Goal: Transaction & Acquisition: Purchase product/service

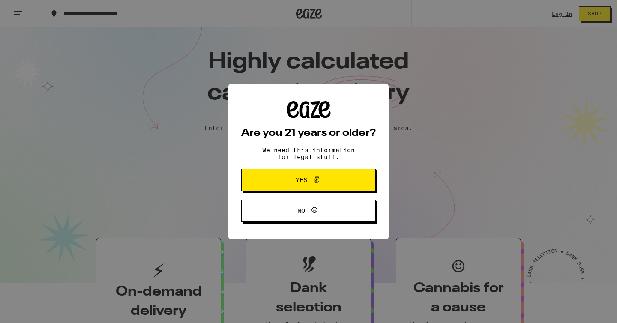
click at [347, 188] on button "Yes" at bounding box center [308, 180] width 135 height 22
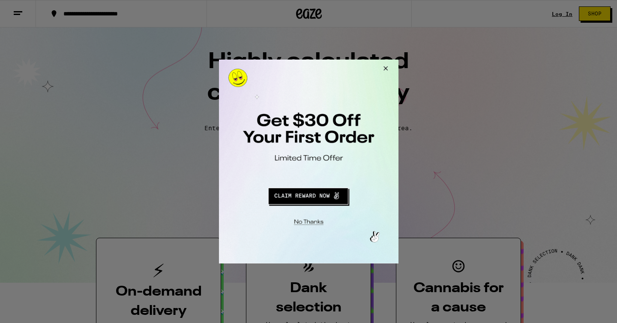
click at [545, 36] on div at bounding box center [308, 161] width 617 height 323
click at [382, 68] on button "Close Modal" at bounding box center [383, 70] width 23 height 21
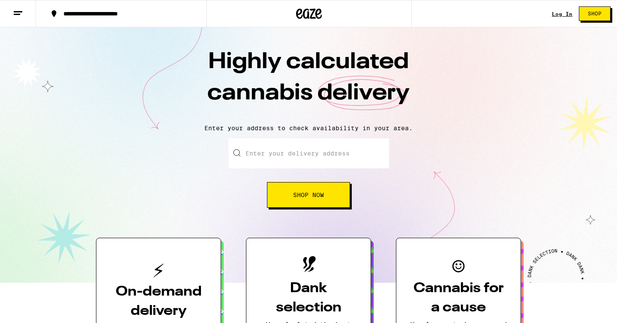
click at [557, 12] on link "Log In" at bounding box center [562, 14] width 21 height 6
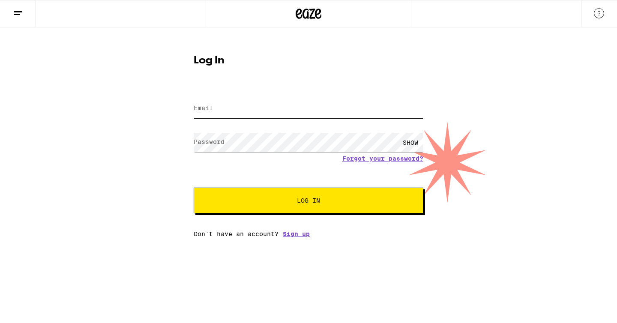
type input "[EMAIL_ADDRESS][DOMAIN_NAME]"
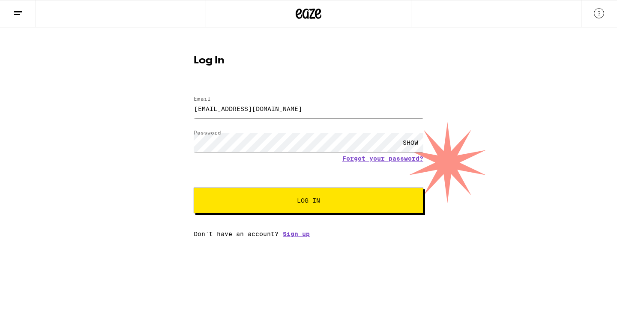
click at [410, 143] on div "SHOW" at bounding box center [411, 142] width 26 height 19
click at [360, 212] on button "Log In" at bounding box center [309, 201] width 230 height 26
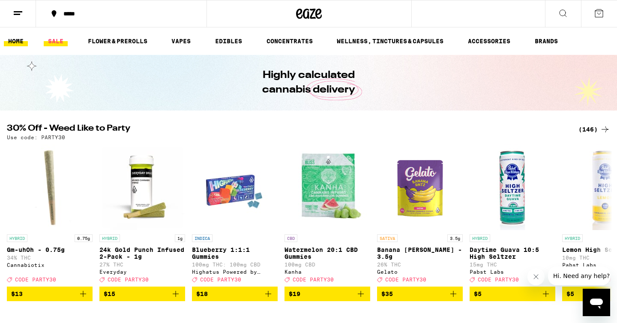
click at [55, 38] on link "SALE" at bounding box center [56, 41] width 24 height 10
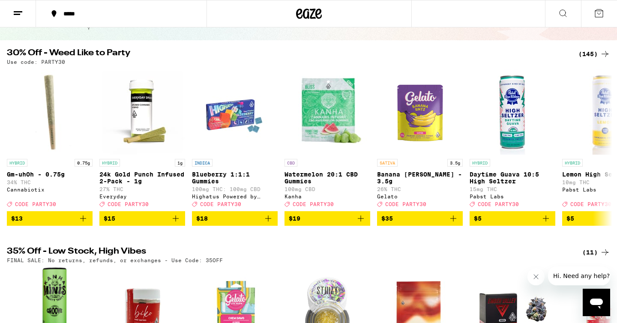
scroll to position [68, 0]
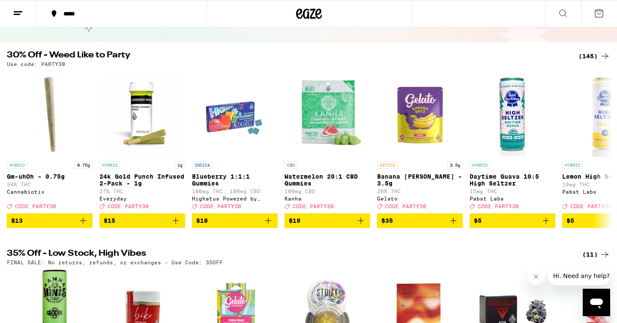
click at [598, 55] on div "(145)" at bounding box center [594, 56] width 32 height 10
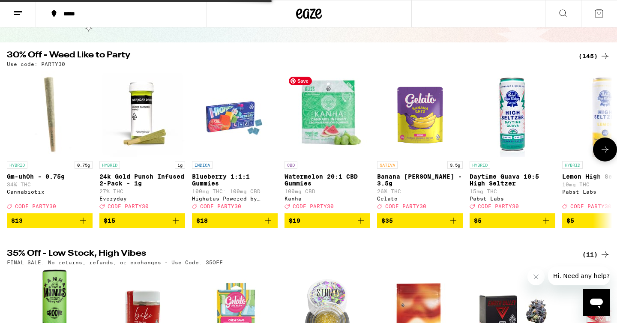
scroll to position [17, 0]
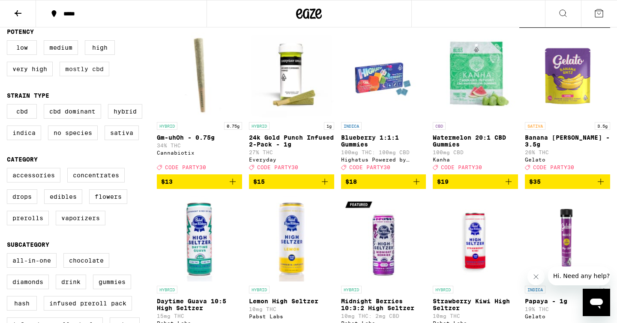
scroll to position [102, 0]
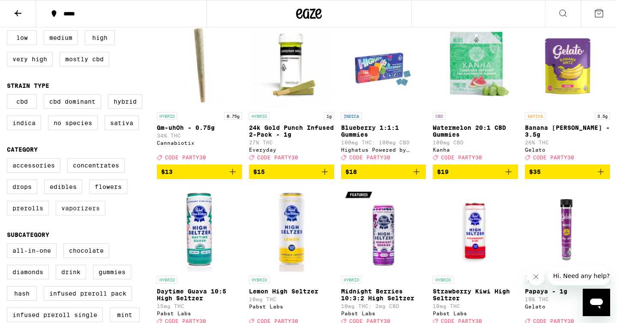
click at [73, 215] on label "Vaporizers" at bounding box center [81, 208] width 50 height 15
click at [9, 160] on input "Vaporizers" at bounding box center [9, 159] width 0 height 0
checkbox input "true"
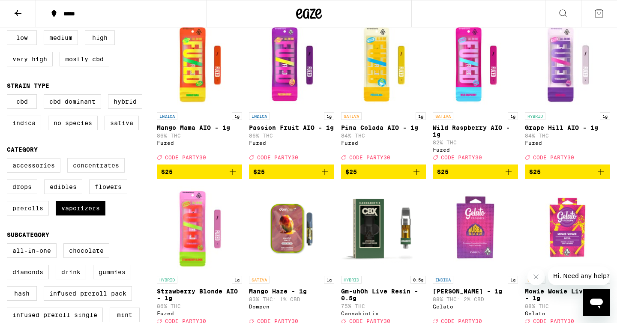
click at [101, 170] on label "Concentrates" at bounding box center [95, 165] width 57 height 15
click at [9, 160] on input "Concentrates" at bounding box center [9, 159] width 0 height 0
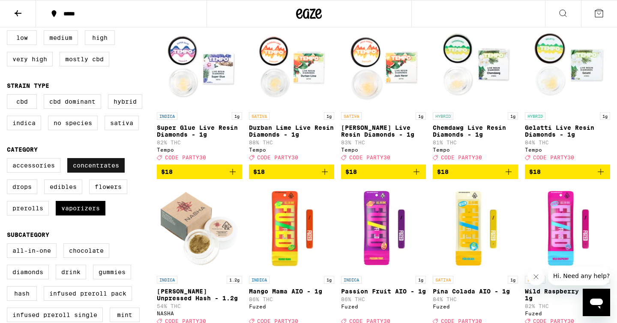
click at [105, 172] on label "Concentrates" at bounding box center [95, 165] width 57 height 15
click at [9, 160] on input "Concentrates" at bounding box center [9, 159] width 0 height 0
checkbox input "false"
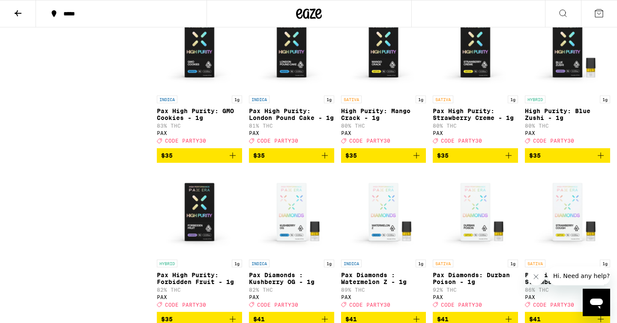
scroll to position [950, 0]
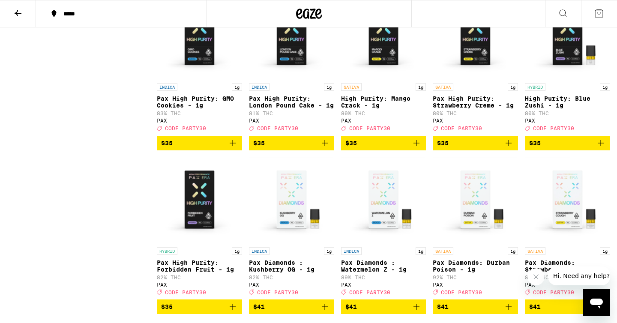
click at [261, 273] on p "Pax Diamonds : Kushberry OG - 1g" at bounding box center [291, 266] width 85 height 14
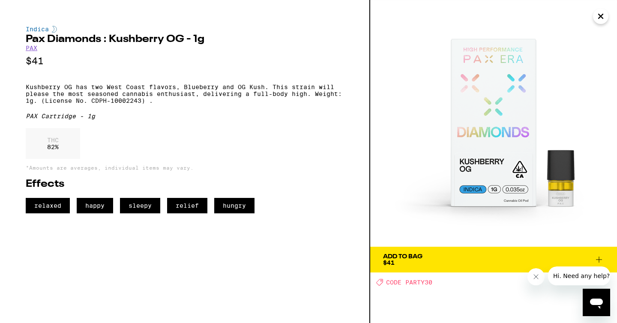
click at [34, 49] on link "PAX" at bounding box center [32, 48] width 12 height 7
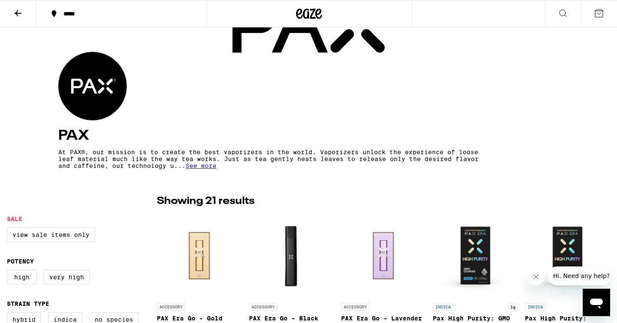
scroll to position [107, 0]
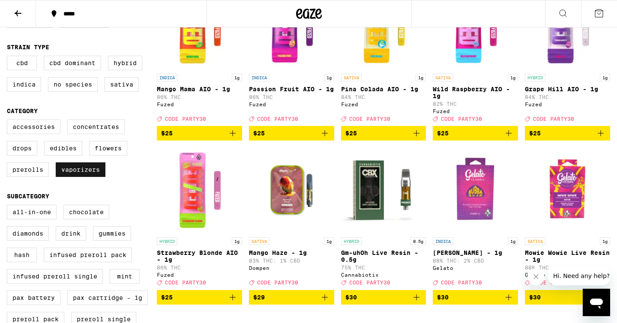
scroll to position [142, 0]
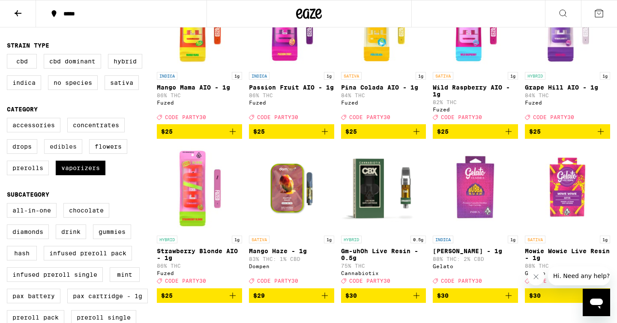
click at [68, 154] on label "Edibles" at bounding box center [63, 146] width 38 height 15
click at [9, 120] on input "Edibles" at bounding box center [9, 119] width 0 height 0
checkbox input "true"
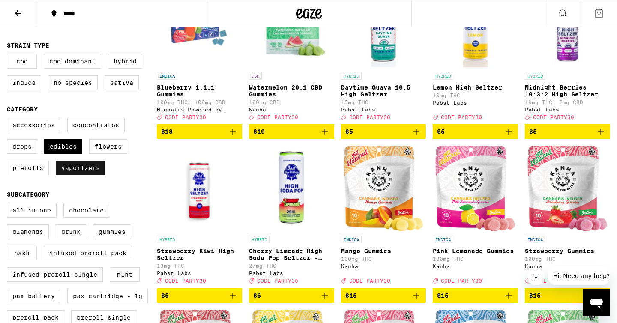
click at [78, 173] on label "Vaporizers" at bounding box center [81, 168] width 50 height 15
click at [9, 120] on input "Vaporizers" at bounding box center [9, 119] width 0 height 0
checkbox input "false"
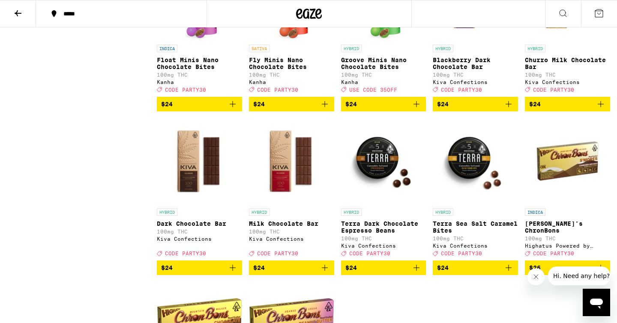
scroll to position [1802, 0]
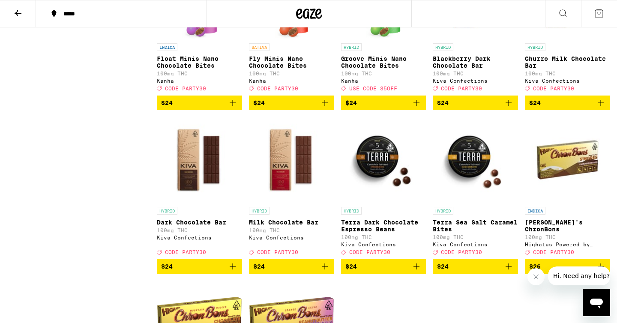
click at [184, 226] on p "Dark Chocolate Bar" at bounding box center [199, 222] width 85 height 7
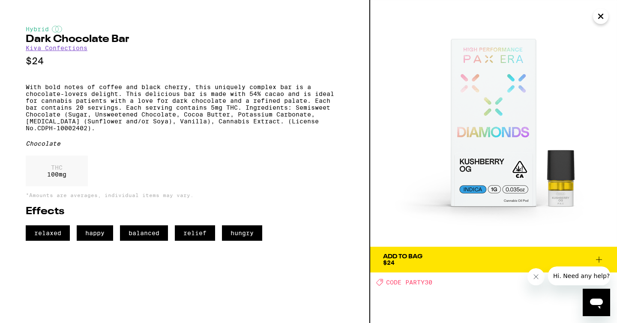
click at [597, 15] on icon "Close" at bounding box center [601, 16] width 10 height 13
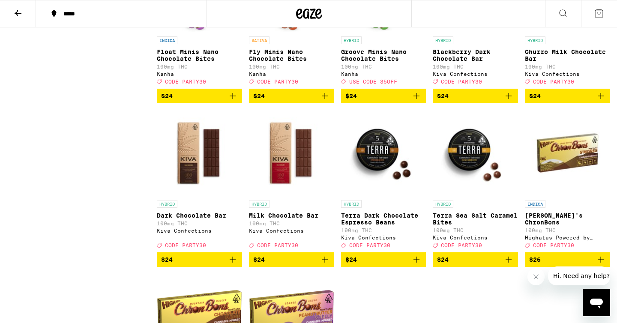
click at [200, 219] on p "Dark Chocolate Bar" at bounding box center [199, 215] width 85 height 7
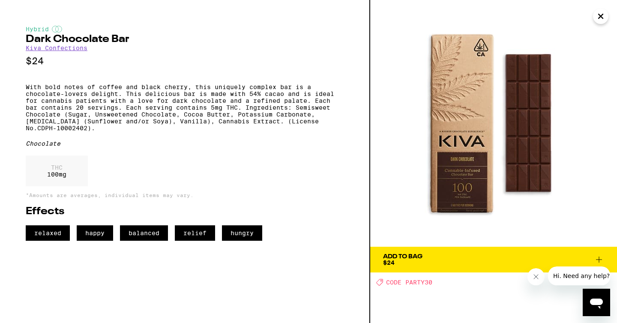
click at [599, 18] on icon "Close" at bounding box center [601, 16] width 4 height 4
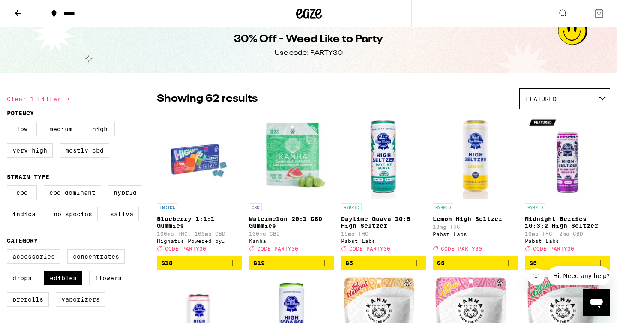
scroll to position [12, 0]
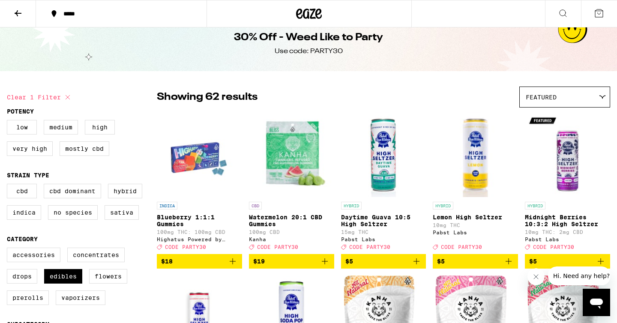
click at [18, 13] on icon at bounding box center [18, 13] width 7 height 6
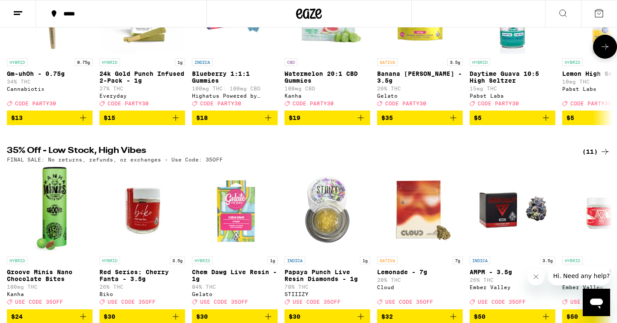
scroll to position [174, 0]
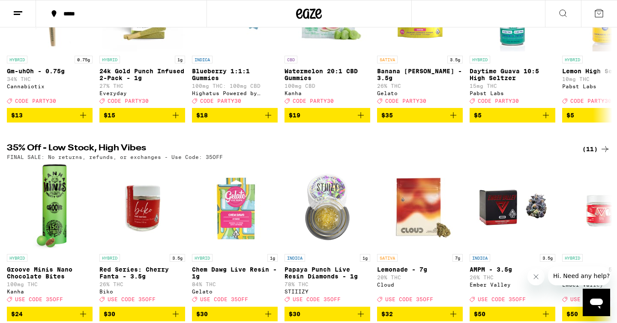
click at [593, 152] on div "(11)" at bounding box center [596, 149] width 28 height 10
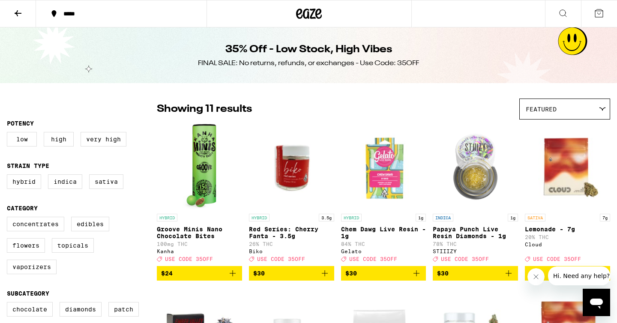
click at [24, 18] on button at bounding box center [18, 13] width 36 height 27
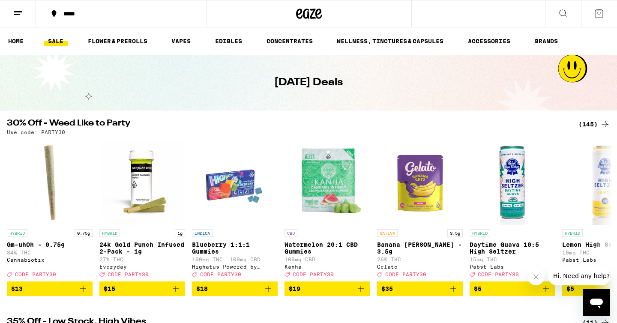
click at [60, 41] on link "SALE" at bounding box center [56, 41] width 24 height 10
click at [225, 42] on link "EDIBLES" at bounding box center [229, 41] width 36 height 10
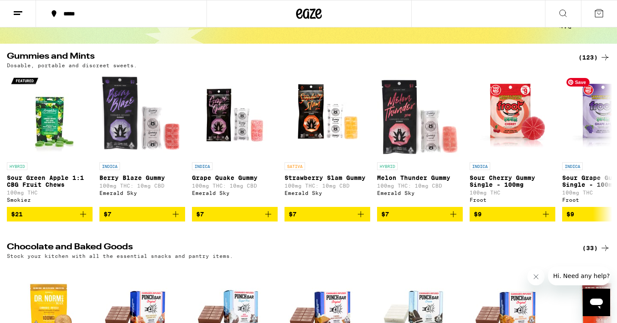
scroll to position [66, 0]
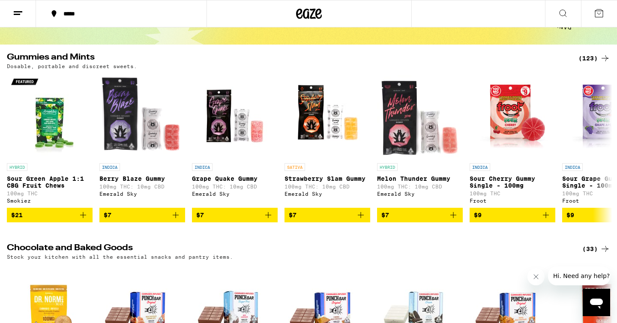
click at [593, 54] on div "(123)" at bounding box center [594, 58] width 32 height 10
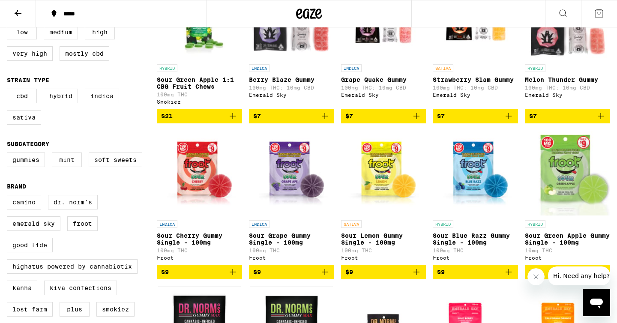
scroll to position [150, 0]
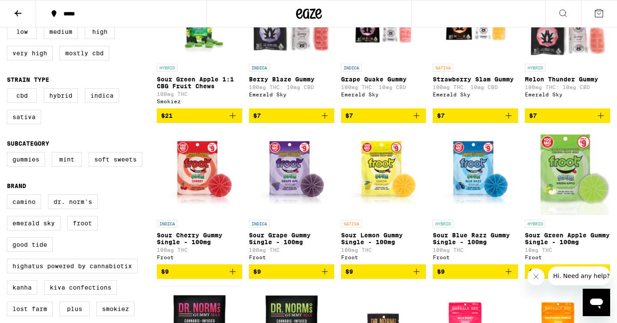
click at [203, 241] on p "Sour Cherry Gummy Single - 100mg" at bounding box center [199, 239] width 85 height 14
click at [278, 83] on p "Berry Blaze Gummy" at bounding box center [291, 79] width 85 height 7
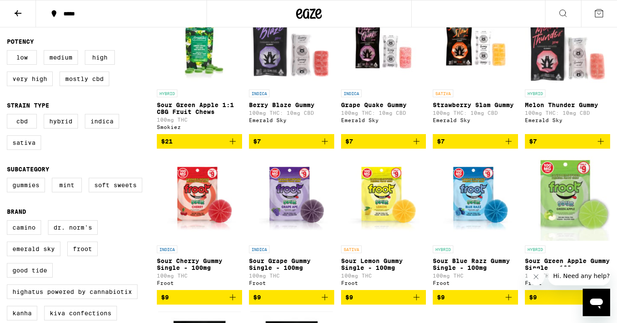
click at [281, 95] on div "INDICA" at bounding box center [291, 94] width 85 height 8
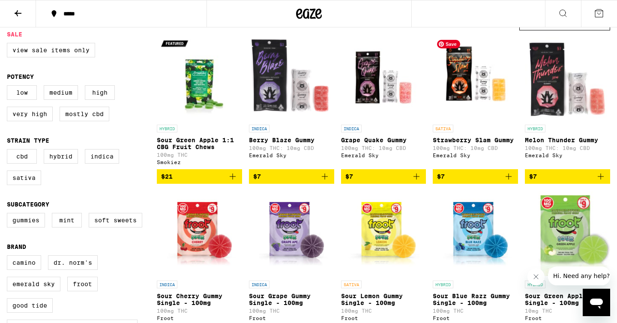
scroll to position [90, 0]
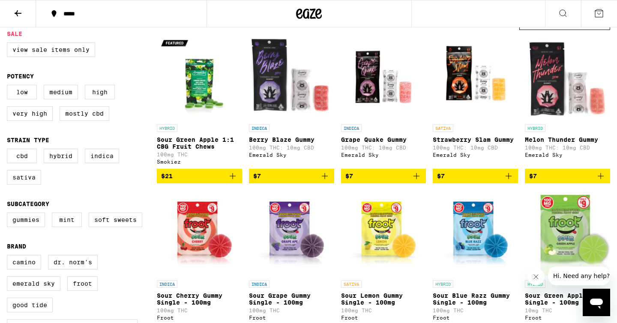
click at [510, 180] on icon "Add to bag" at bounding box center [508, 176] width 10 height 10
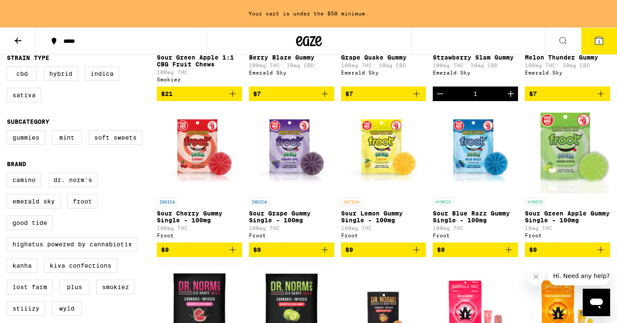
scroll to position [200, 0]
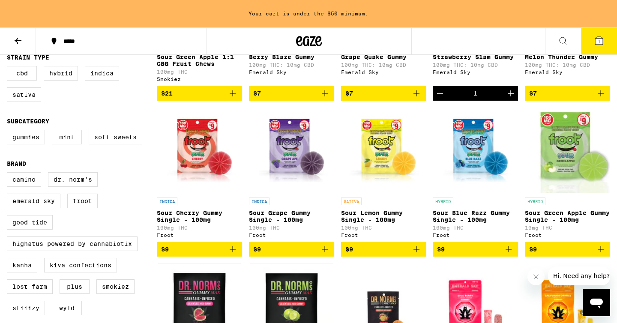
click at [414, 255] on icon "Add to bag" at bounding box center [416, 249] width 10 height 10
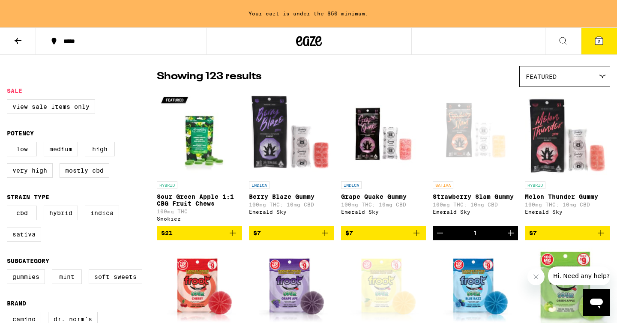
scroll to position [0, 0]
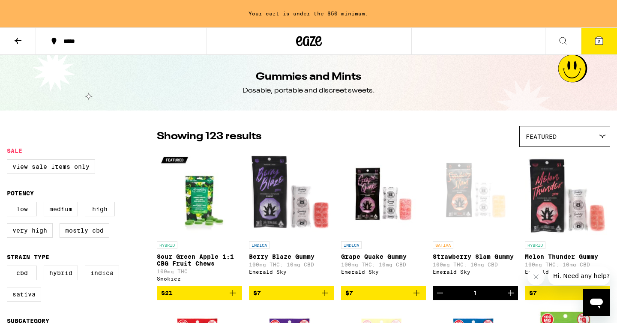
click at [18, 40] on icon at bounding box center [18, 41] width 7 height 6
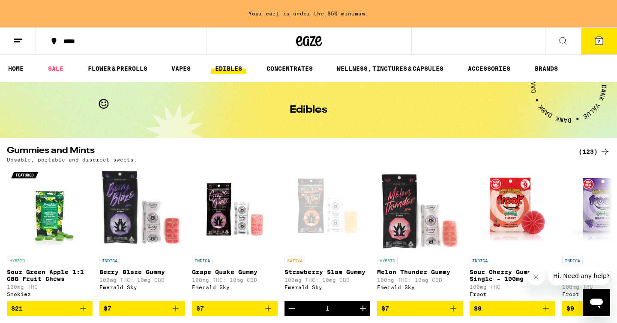
click at [593, 36] on button "2" at bounding box center [599, 41] width 36 height 27
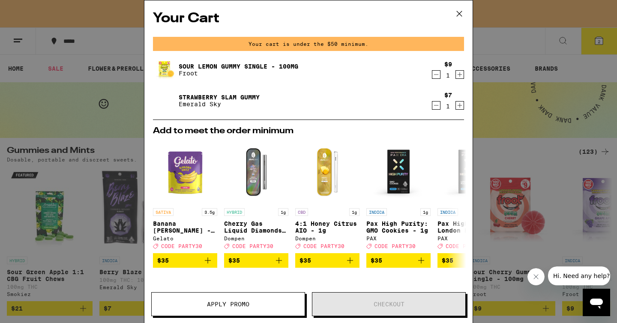
click at [459, 11] on icon at bounding box center [459, 13] width 13 height 13
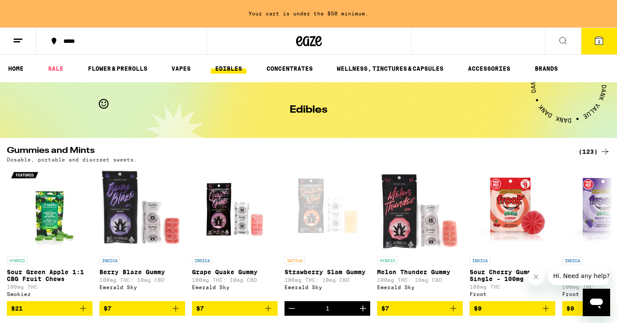
click at [569, 41] on button at bounding box center [563, 41] width 36 height 27
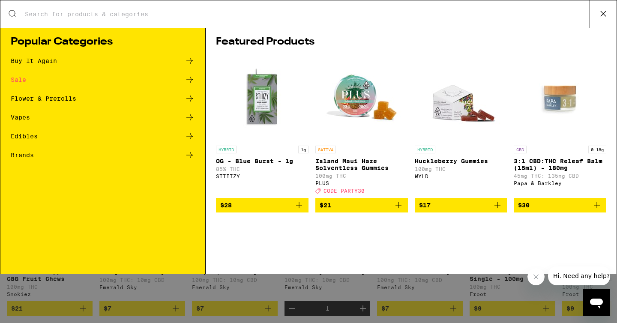
click at [55, 140] on div "Edibles" at bounding box center [103, 136] width 184 height 10
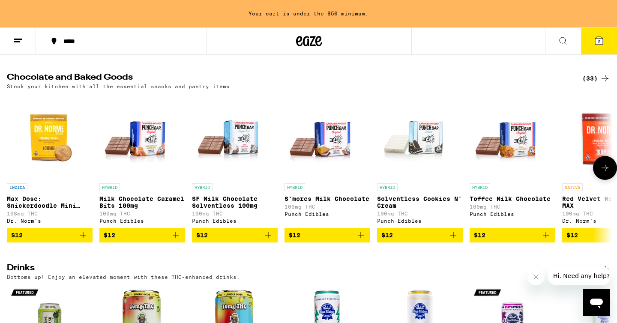
scroll to position [260, 0]
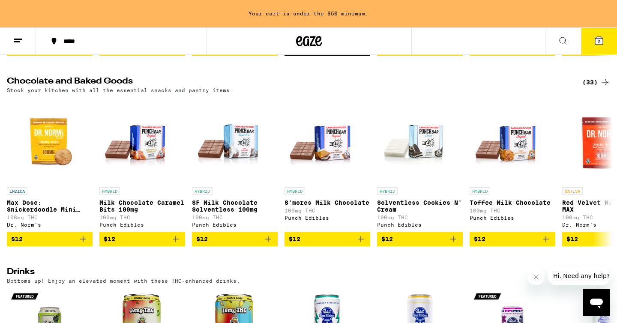
click at [596, 86] on div "(33)" at bounding box center [596, 82] width 28 height 10
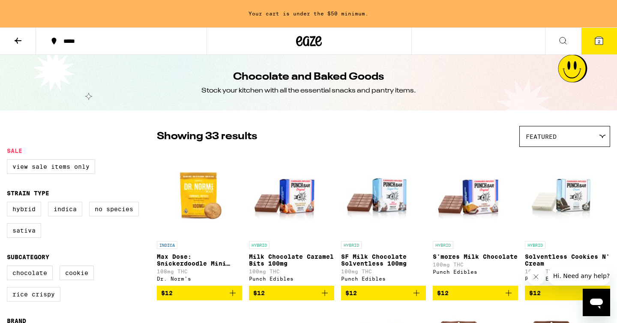
click at [15, 35] on button at bounding box center [18, 41] width 36 height 27
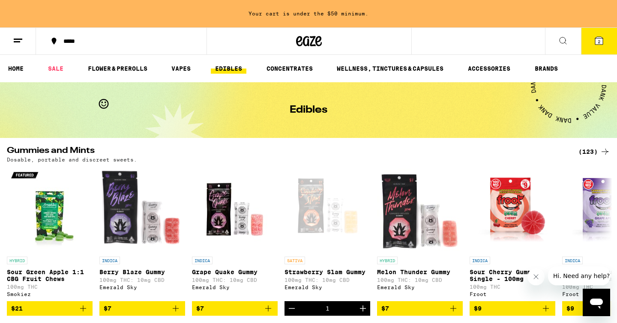
click at [591, 149] on div "(123)" at bounding box center [594, 152] width 32 height 10
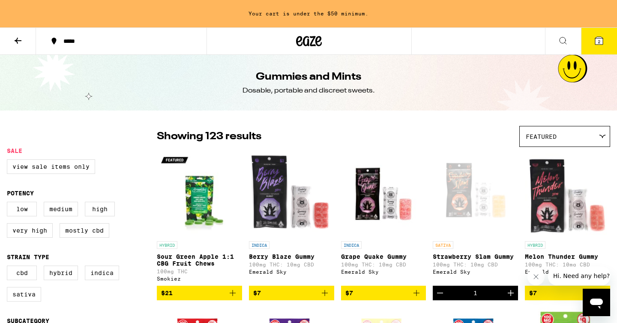
click at [21, 39] on icon at bounding box center [18, 41] width 10 height 10
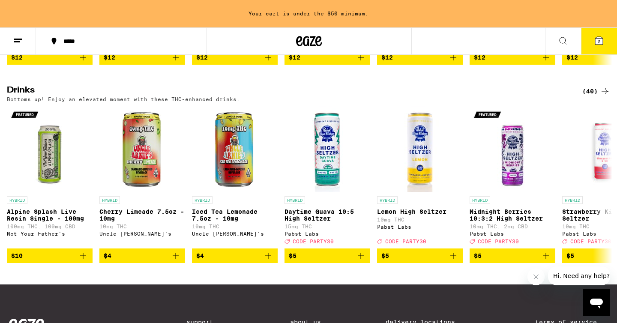
scroll to position [441, 0]
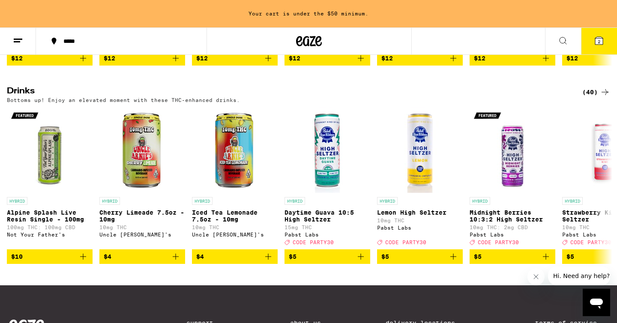
click at [596, 97] on div "(40)" at bounding box center [596, 92] width 28 height 10
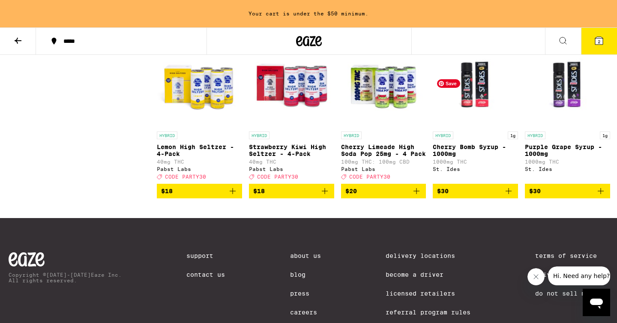
scroll to position [1228, 0]
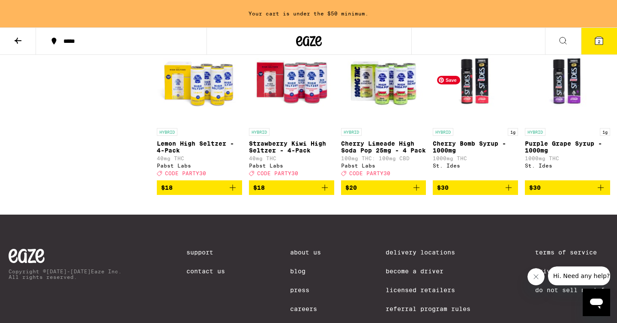
click at [481, 124] on img "Open page for Cherry Bomb Syrup - 1000mg from St. Ides" at bounding box center [475, 81] width 85 height 86
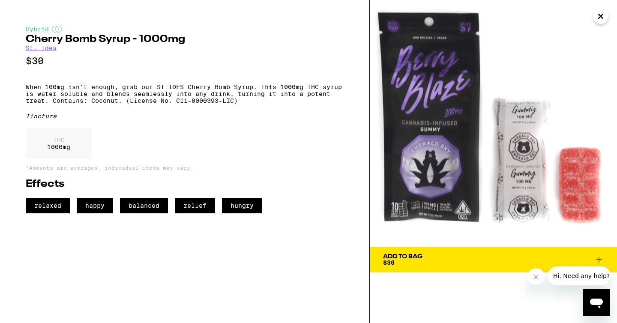
click at [599, 16] on icon "Close" at bounding box center [601, 16] width 10 height 13
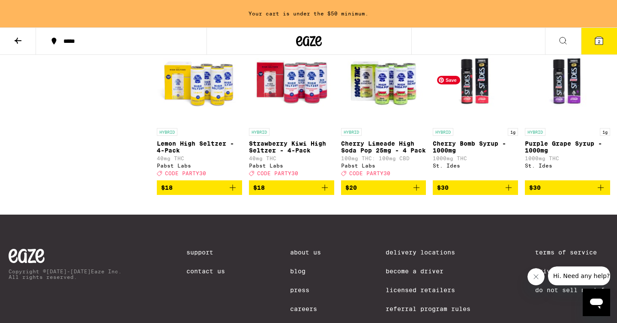
click at [455, 124] on img "Open page for Cherry Bomb Syrup - 1000mg from St. Ides" at bounding box center [475, 81] width 85 height 86
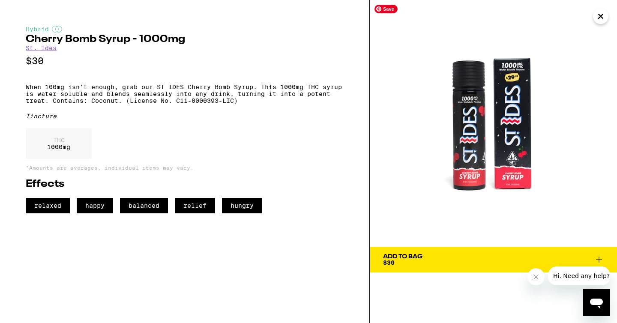
click at [480, 95] on img at bounding box center [493, 123] width 247 height 247
click at [606, 17] on button "Close" at bounding box center [600, 16] width 15 height 15
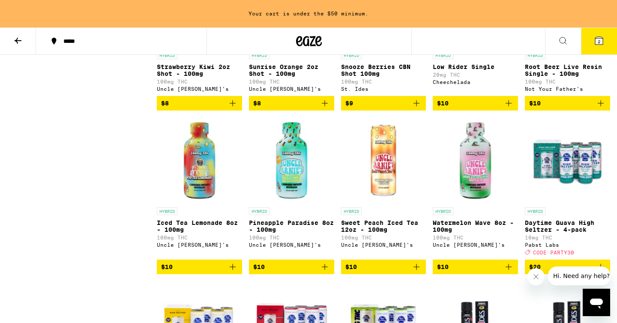
scroll to position [987, 0]
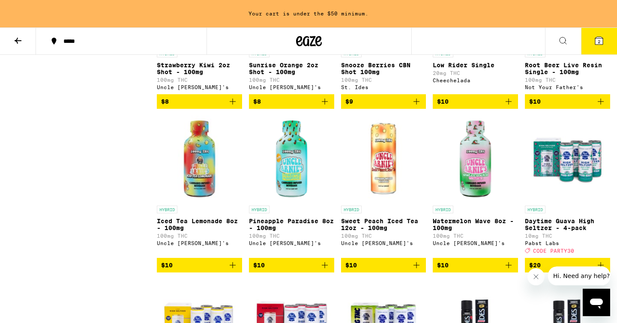
click at [544, 231] on p "Daytime Guava High Seltzer - 4-pack" at bounding box center [567, 225] width 85 height 14
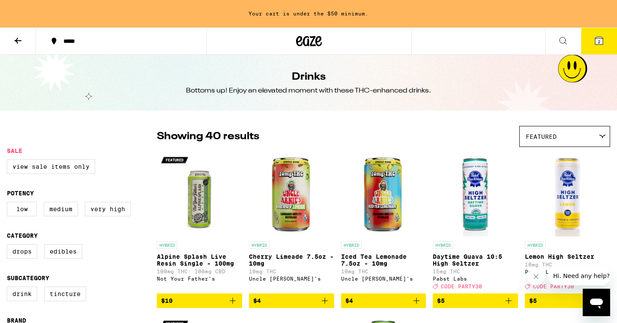
click at [14, 42] on icon at bounding box center [18, 41] width 10 height 10
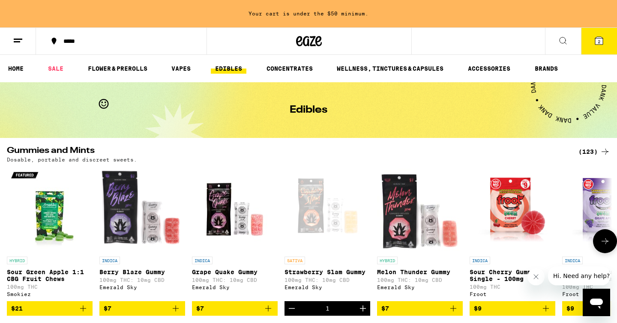
click at [455, 310] on icon "Add to bag" at bounding box center [453, 308] width 10 height 10
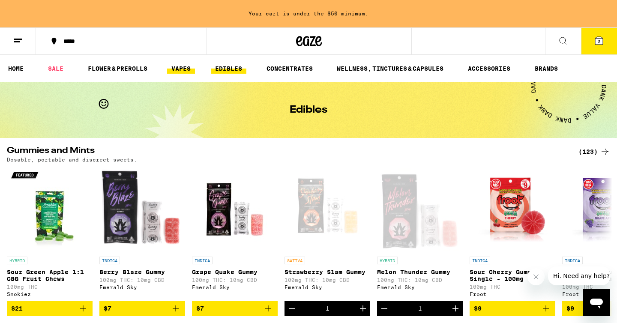
click at [182, 65] on link "VAPES" at bounding box center [181, 68] width 28 height 10
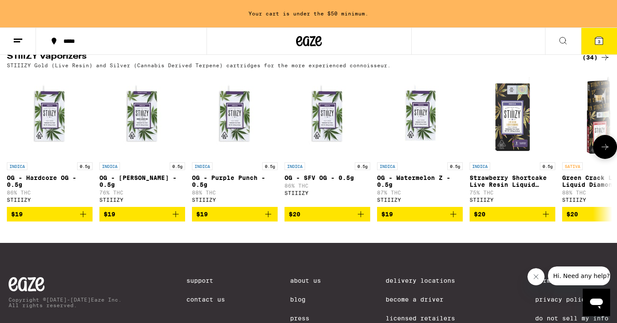
scroll to position [864, 0]
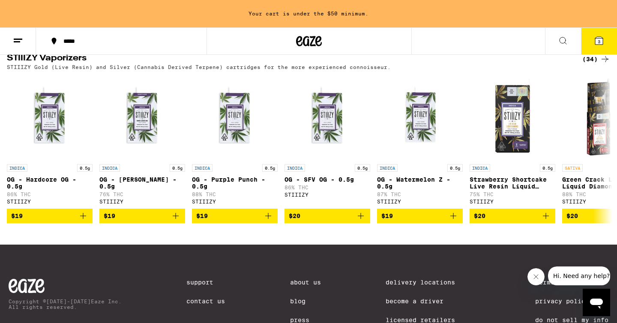
click at [600, 64] on icon at bounding box center [605, 59] width 10 height 10
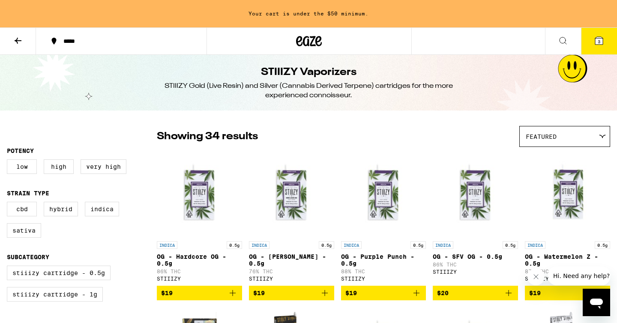
click at [596, 39] on icon at bounding box center [599, 41] width 8 height 8
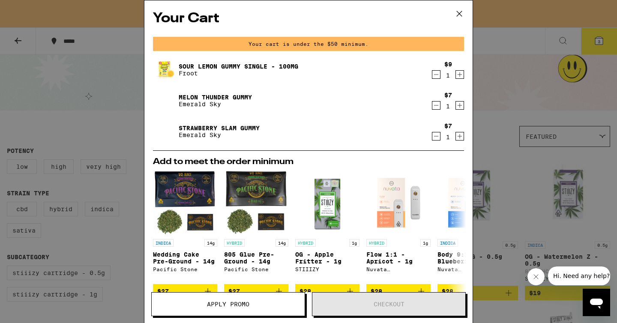
click at [461, 13] on icon at bounding box center [459, 13] width 13 height 13
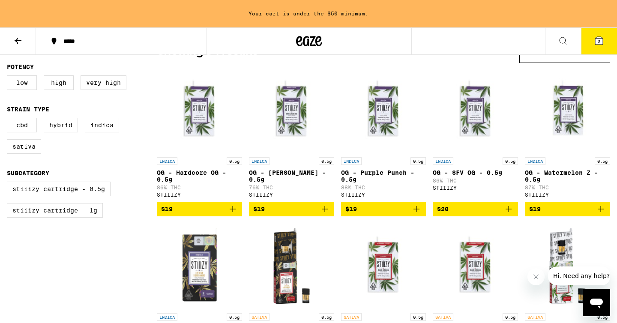
scroll to position [116, 0]
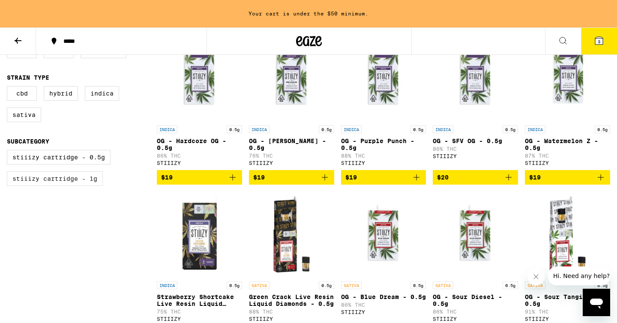
click at [72, 182] on label "STIIIZY Cartridge - 1g" at bounding box center [55, 178] width 96 height 15
click at [9, 152] on input "STIIIZY Cartridge - 1g" at bounding box center [9, 151] width 0 height 0
checkbox input "true"
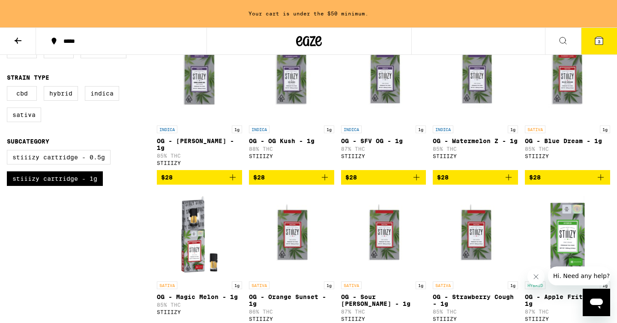
click at [414, 183] on icon "Add to bag" at bounding box center [416, 177] width 10 height 10
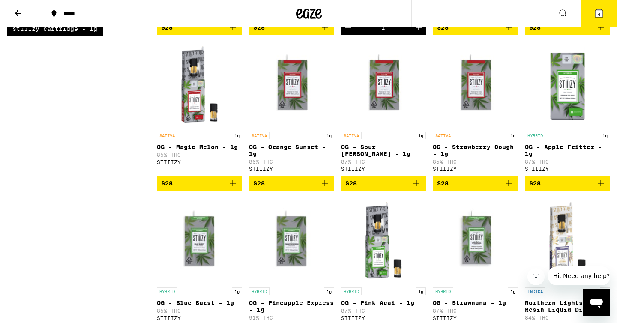
scroll to position [237, 0]
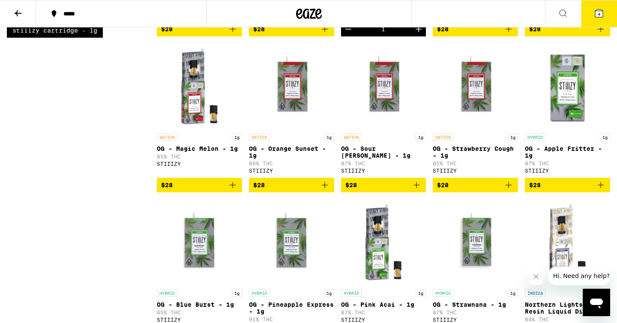
click at [567, 159] on p "OG - Apple Fritter - 1g" at bounding box center [567, 152] width 85 height 14
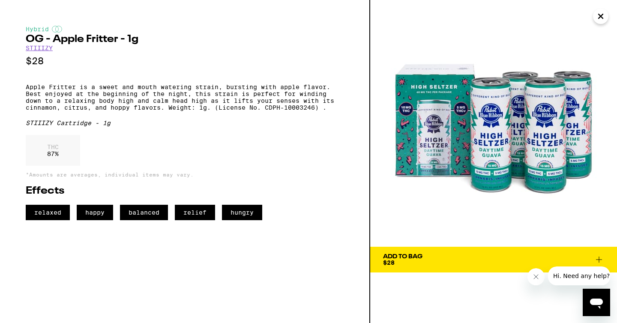
click at [599, 14] on icon "Close" at bounding box center [601, 16] width 4 height 4
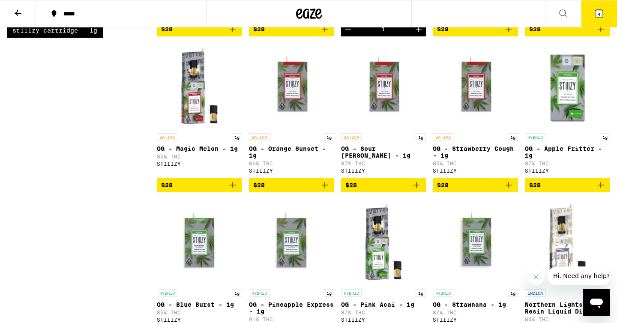
click at [602, 190] on icon "Add to bag" at bounding box center [601, 185] width 10 height 10
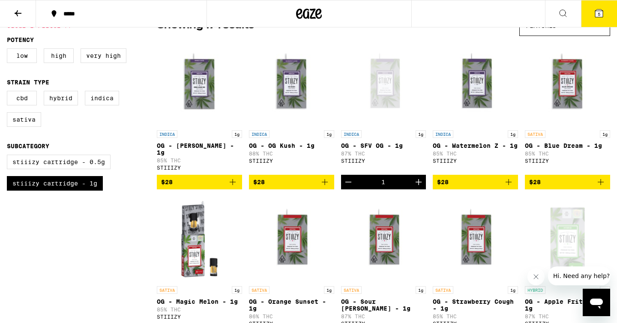
scroll to position [85, 0]
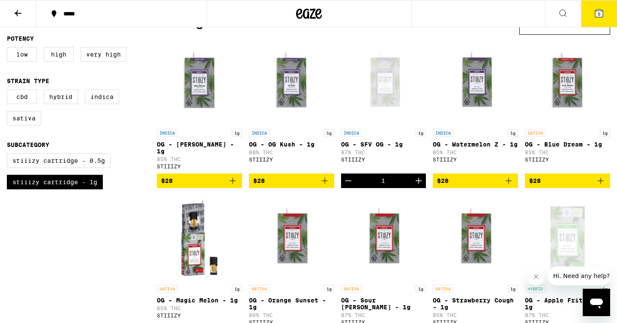
click at [345, 184] on icon "Decrement" at bounding box center [348, 181] width 10 height 10
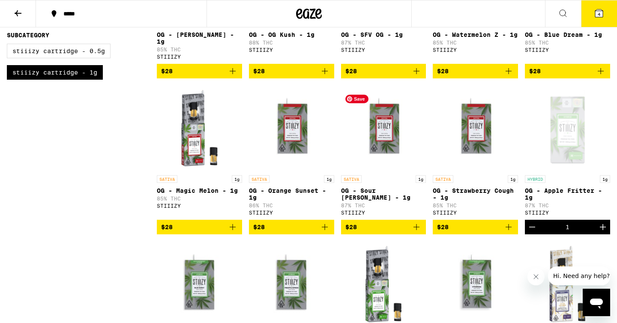
scroll to position [196, 0]
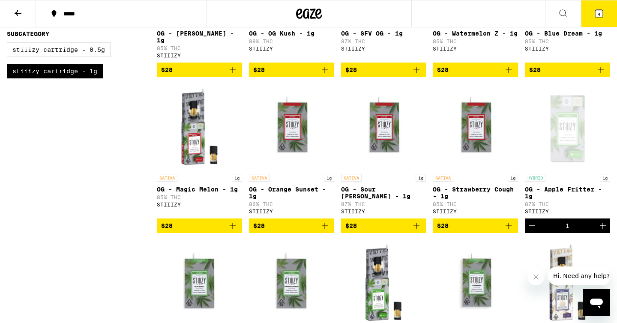
click at [603, 75] on icon "Add to bag" at bounding box center [601, 70] width 10 height 10
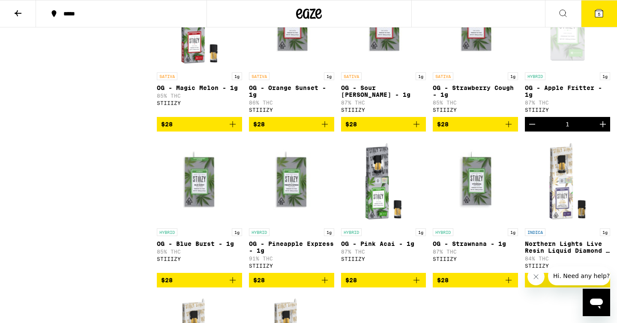
scroll to position [307, 0]
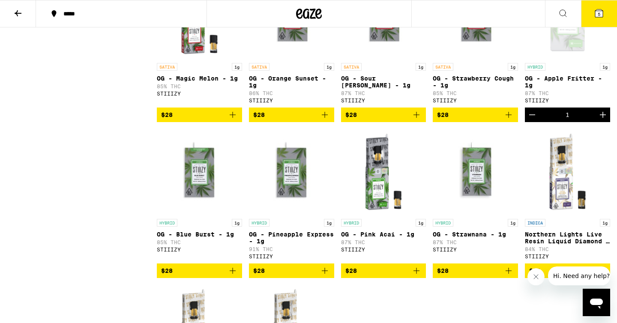
click at [604, 10] on button "5" at bounding box center [599, 13] width 36 height 27
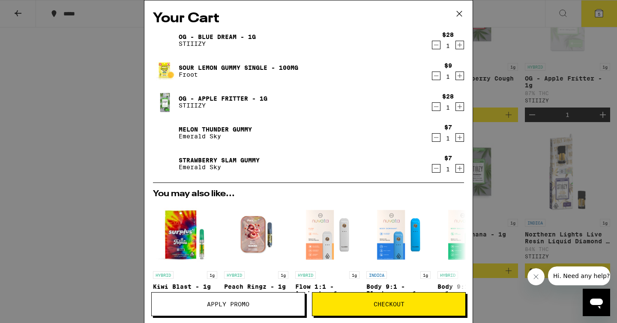
click at [440, 42] on icon "Decrement" at bounding box center [436, 45] width 8 height 10
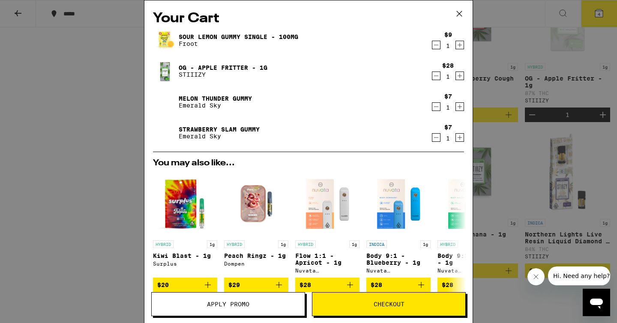
click at [542, 51] on div "Your Cart Sour Lemon Gummy Single - 100mg Froot $9 1 OG - Apple Fritter - 1g ST…" at bounding box center [308, 161] width 617 height 323
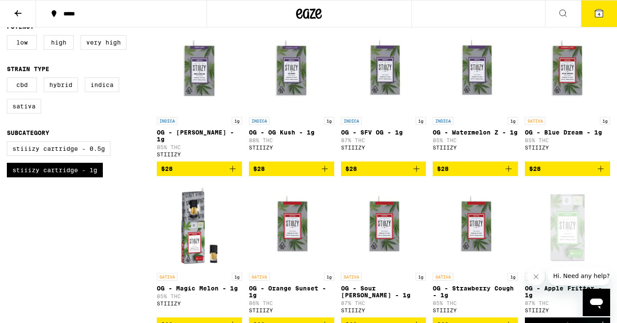
scroll to position [87, 0]
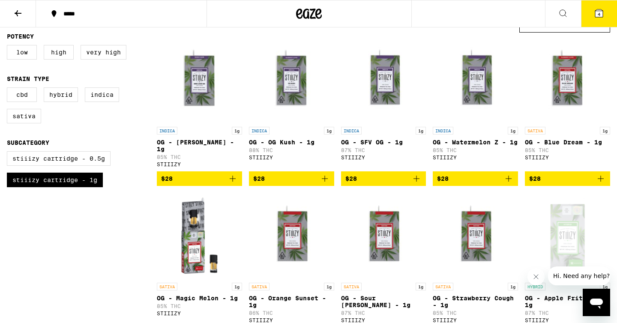
click at [602, 182] on icon "Add to bag" at bounding box center [601, 179] width 10 height 10
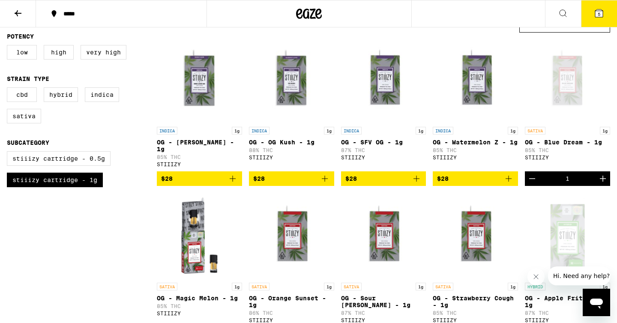
click at [603, 15] on icon at bounding box center [599, 13] width 10 height 10
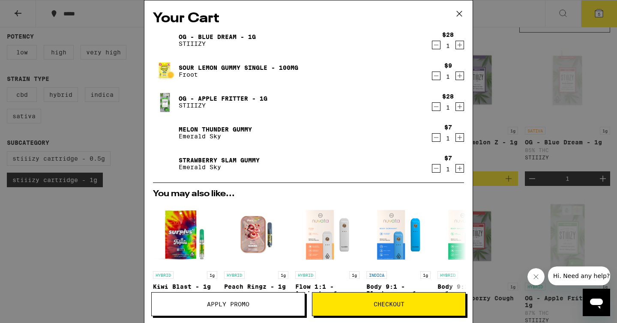
click at [435, 76] on icon "Decrement" at bounding box center [436, 76] width 8 height 10
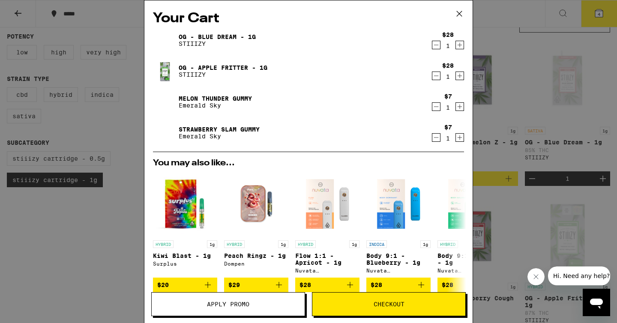
click at [456, 14] on icon at bounding box center [459, 13] width 13 height 13
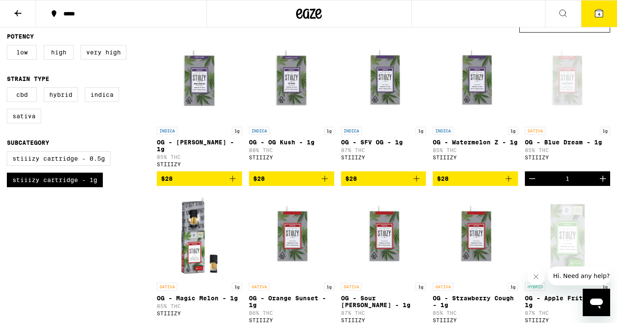
click at [12, 12] on button at bounding box center [18, 13] width 36 height 27
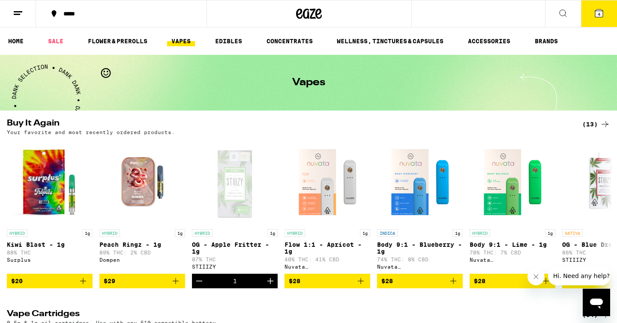
click at [12, 12] on button at bounding box center [18, 13] width 36 height 27
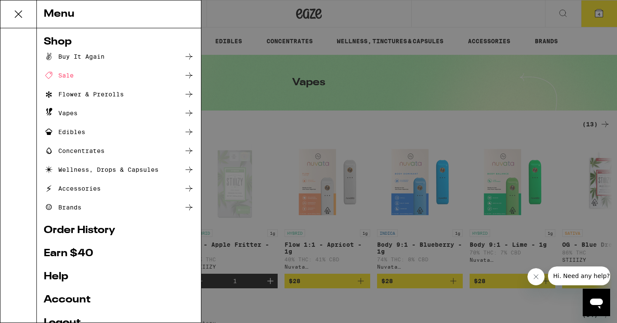
click at [63, 58] on div "Buy It Again" at bounding box center [74, 56] width 61 height 10
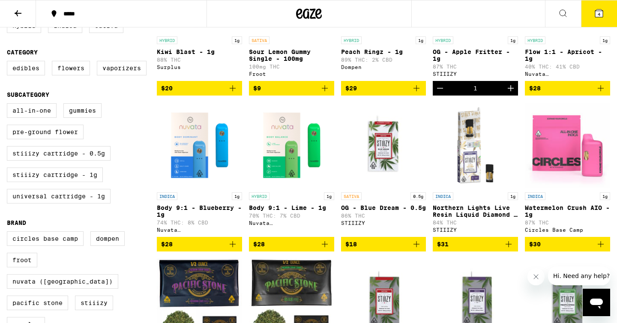
scroll to position [178, 0]
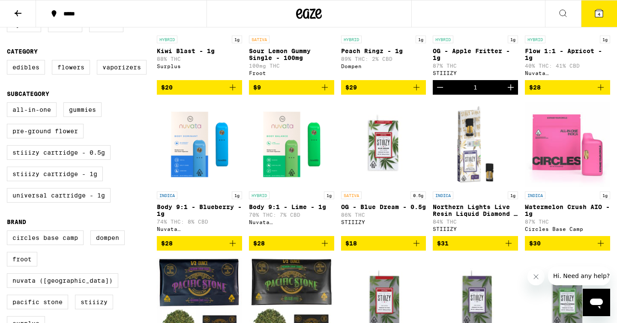
click at [327, 90] on icon "Add to bag" at bounding box center [325, 87] width 10 height 10
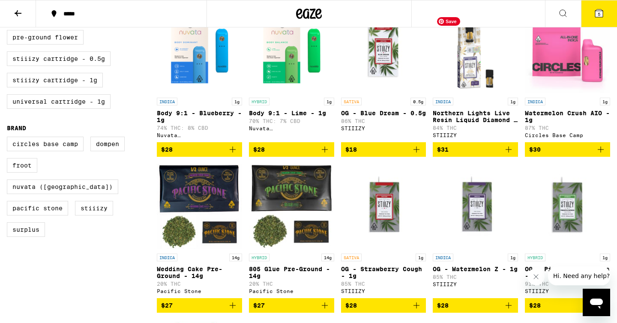
scroll to position [275, 0]
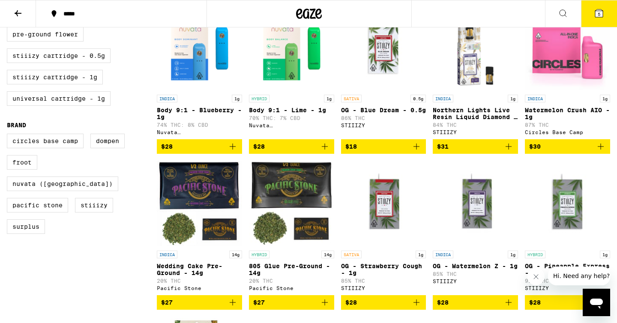
click at [607, 12] on button "5" at bounding box center [599, 13] width 36 height 27
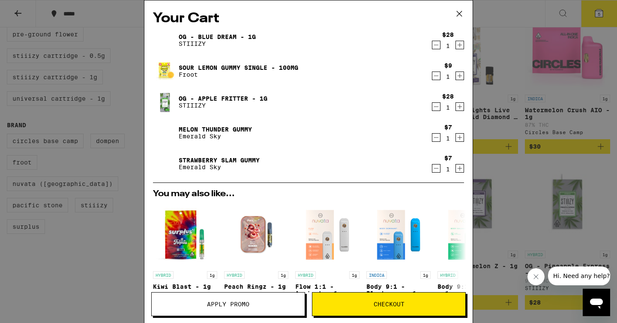
click at [405, 303] on span "Checkout" at bounding box center [388, 304] width 153 height 6
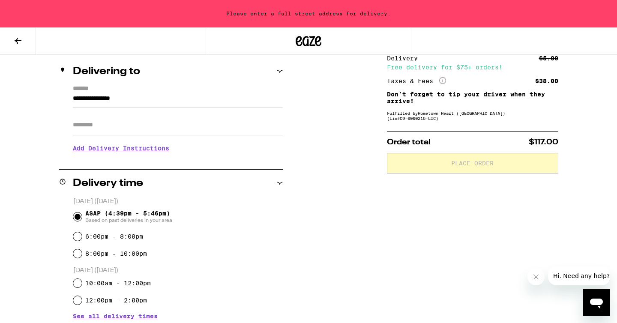
scroll to position [98, 0]
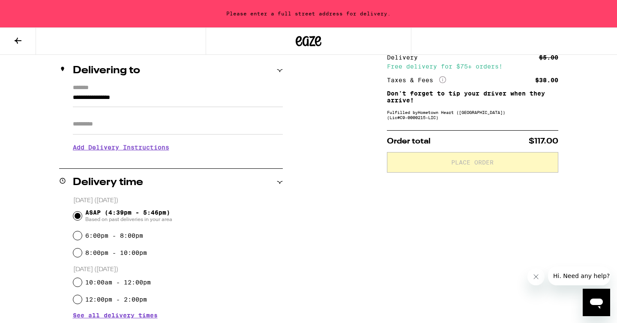
click at [235, 102] on input "**********" at bounding box center [178, 100] width 210 height 15
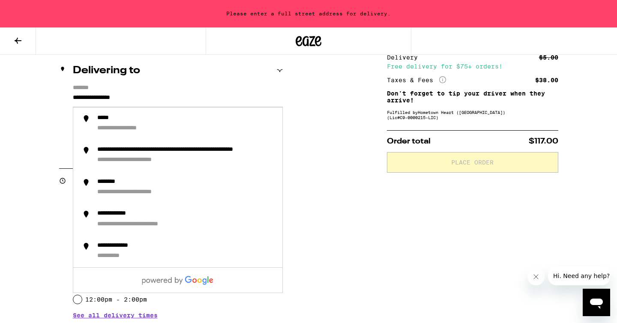
click at [225, 100] on input "**********" at bounding box center [178, 100] width 210 height 15
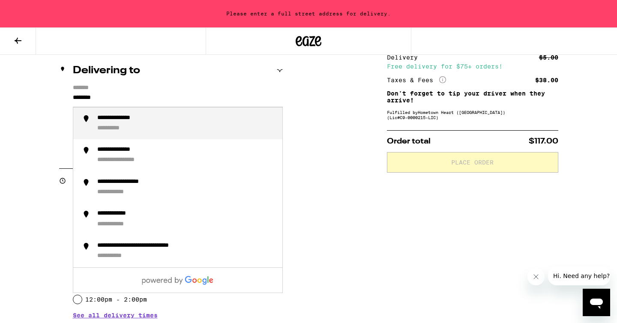
click at [158, 125] on div "**********" at bounding box center [186, 123] width 178 height 18
type input "**********"
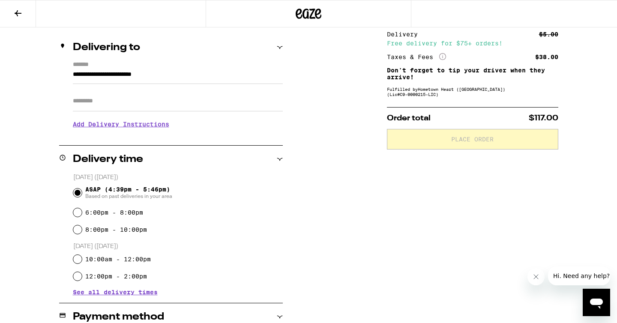
scroll to position [102, 0]
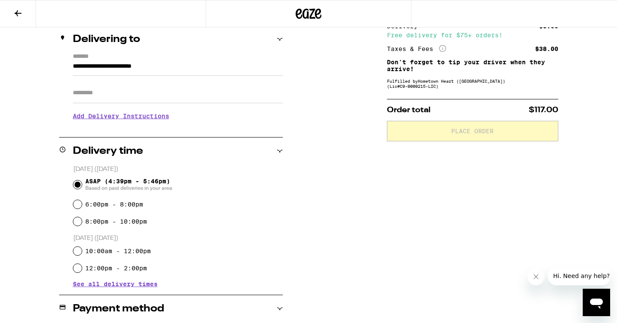
click at [143, 83] on div "Apt/Suite" at bounding box center [178, 89] width 210 height 27
click at [129, 100] on input "Apt/Suite" at bounding box center [178, 93] width 210 height 21
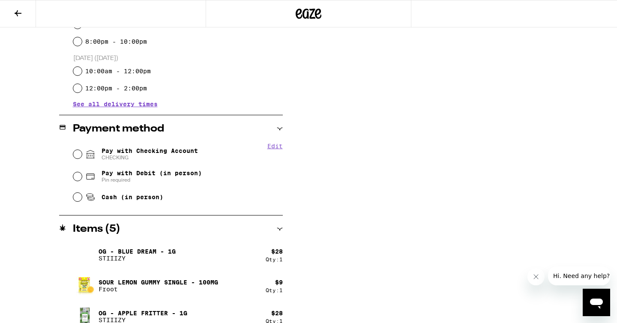
scroll to position [298, 0]
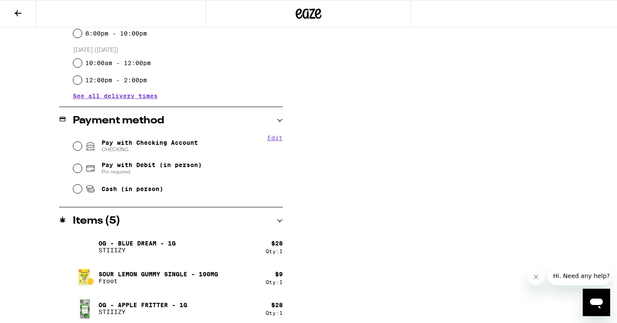
type input "***"
click at [74, 148] on input "Pay with Checking Account CHECKING" at bounding box center [77, 146] width 9 height 9
radio input "true"
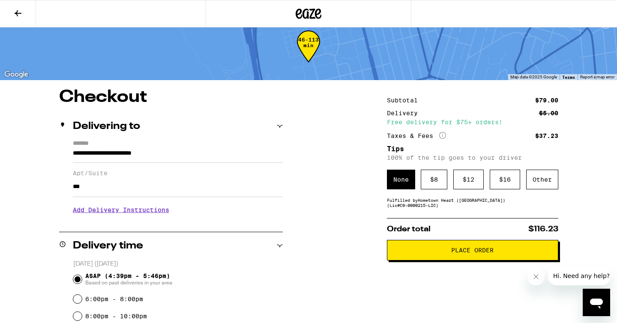
scroll to position [7, 0]
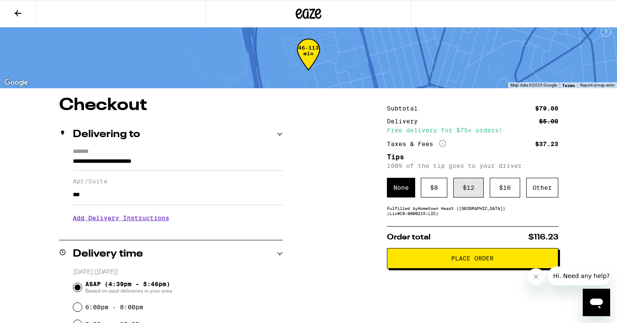
click at [472, 191] on div "$ 12" at bounding box center [468, 188] width 30 height 20
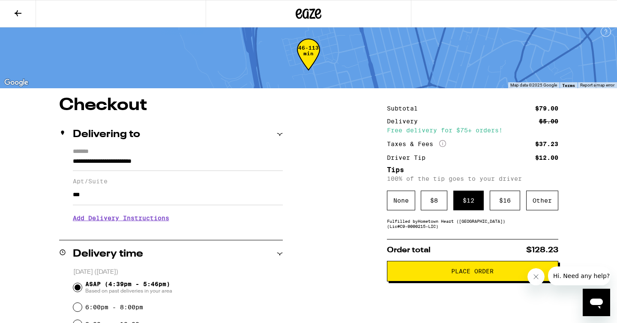
click at [444, 272] on span "Place Order" at bounding box center [472, 271] width 157 height 6
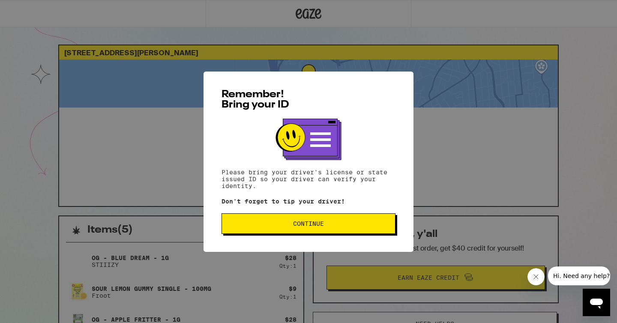
click at [343, 230] on button "Continue" at bounding box center [309, 223] width 174 height 21
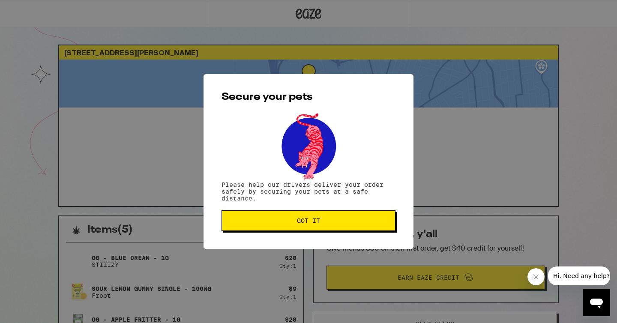
click at [343, 230] on button "Got it" at bounding box center [309, 220] width 174 height 21
